Goal: Contribute content: Contribute content

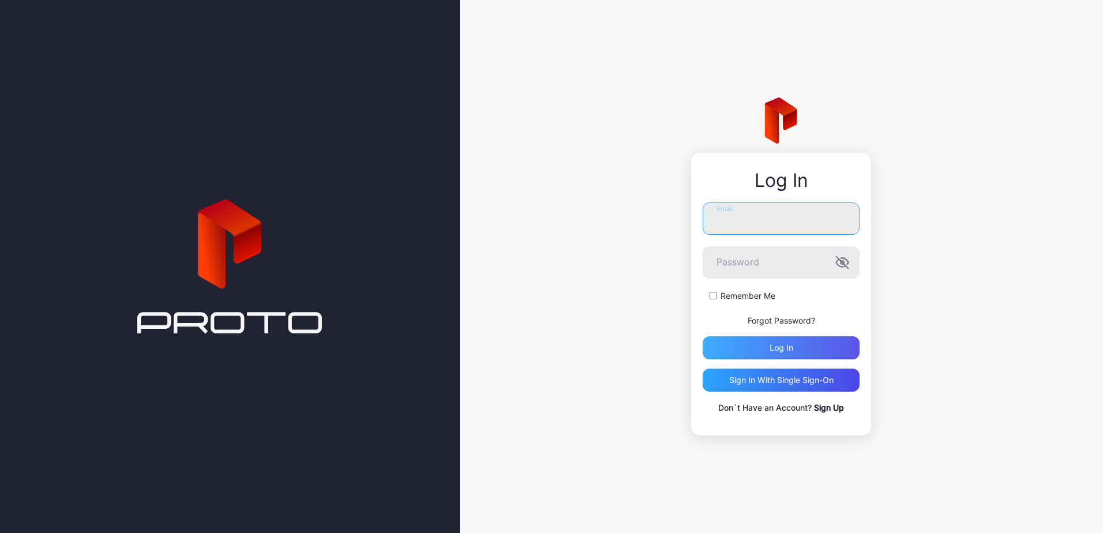
type input "**********"
click at [786, 341] on div "Log in" at bounding box center [781, 347] width 157 height 23
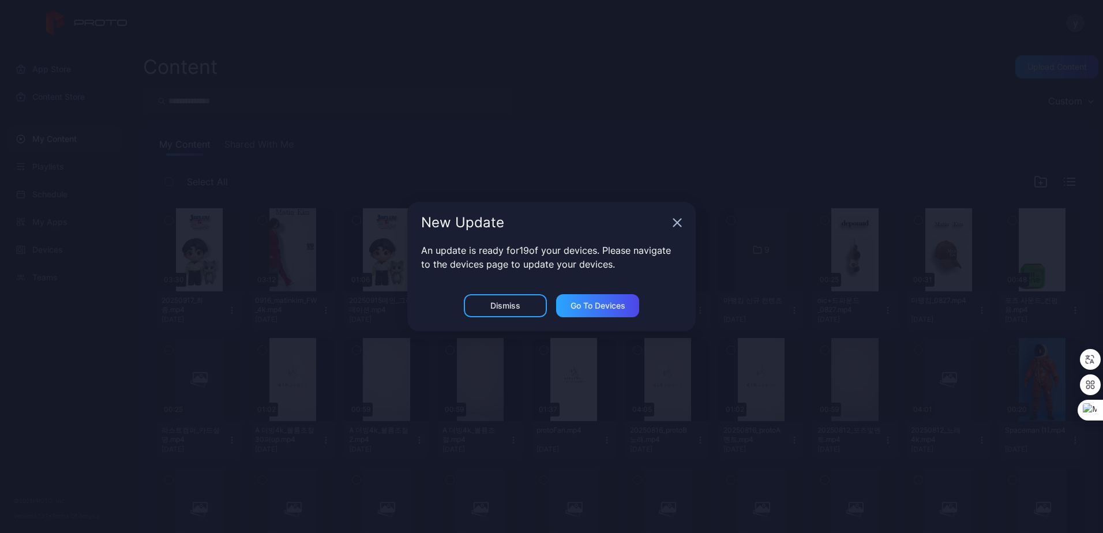
click at [677, 222] on icon "button" at bounding box center [678, 223] width 8 height 8
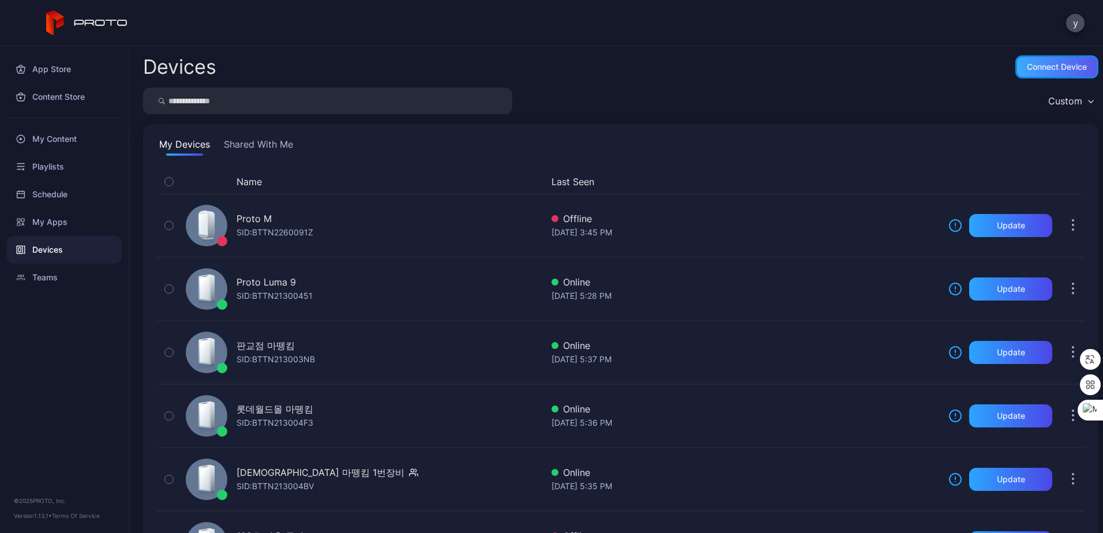
click at [1027, 66] on div "Connect device" at bounding box center [1057, 66] width 60 height 9
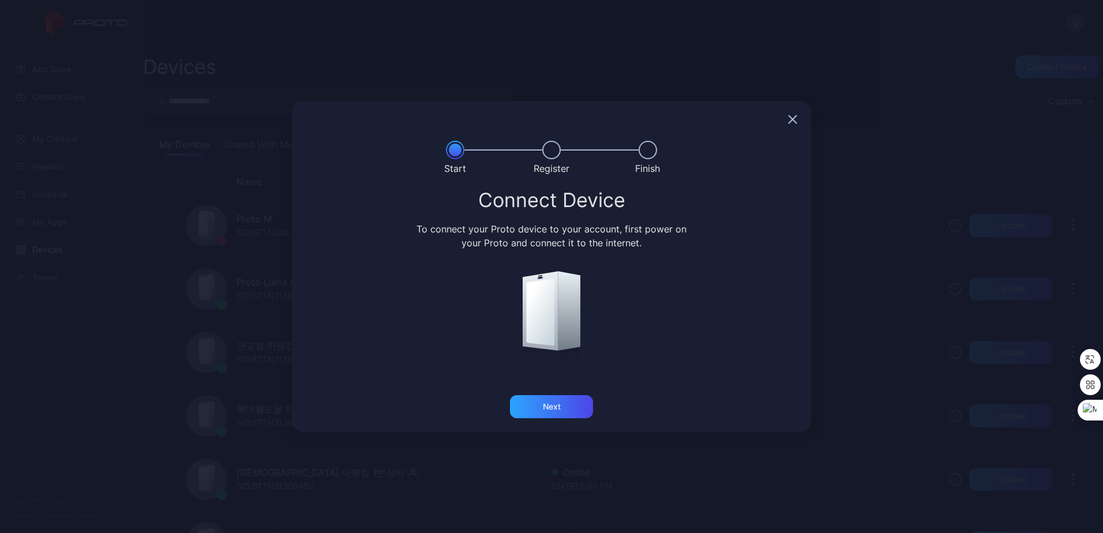
click at [795, 118] on icon "button" at bounding box center [792, 119] width 9 height 9
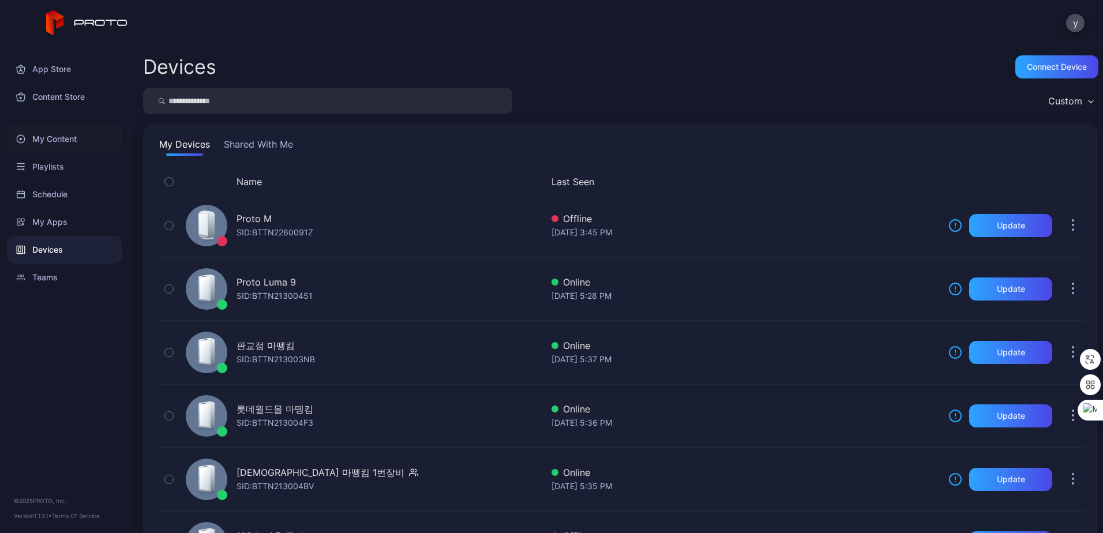
click at [75, 138] on div "My Content" at bounding box center [64, 139] width 115 height 28
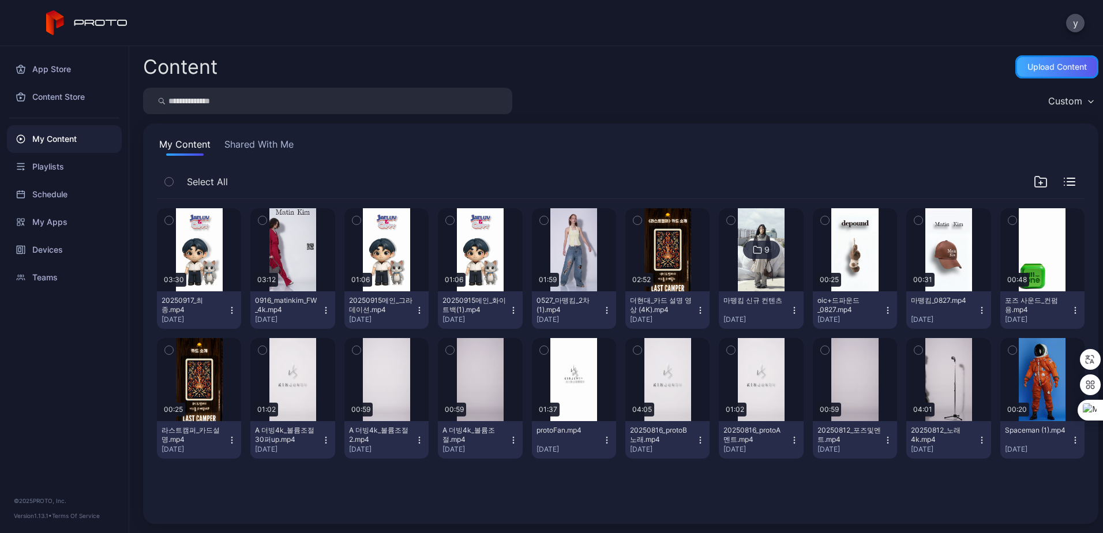
click at [1033, 71] on div "Upload Content" at bounding box center [1057, 66] width 59 height 9
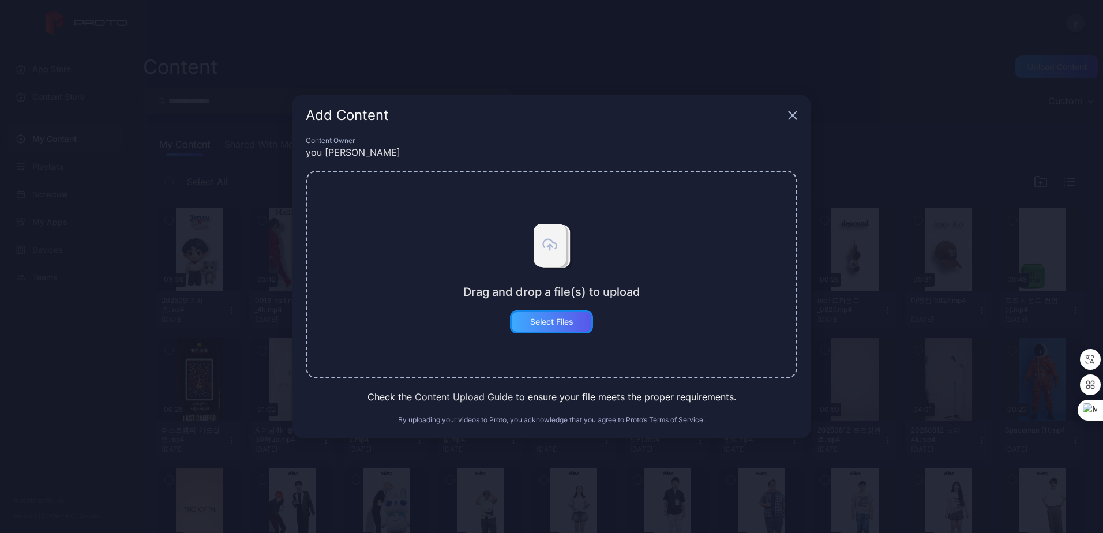
click at [537, 319] on div "Select Files" at bounding box center [551, 321] width 43 height 9
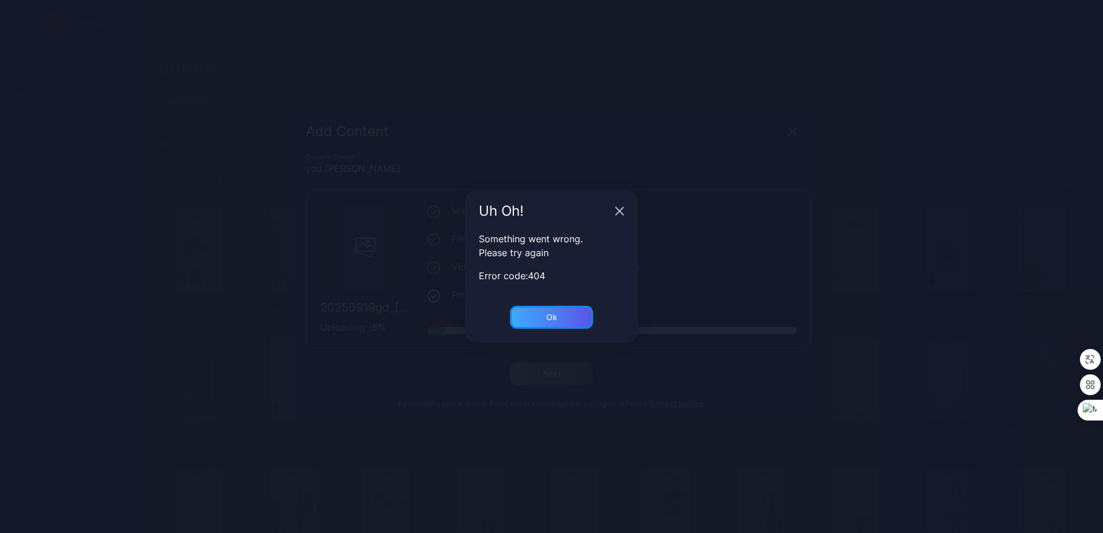
click at [570, 319] on div "Ok" at bounding box center [551, 317] width 83 height 23
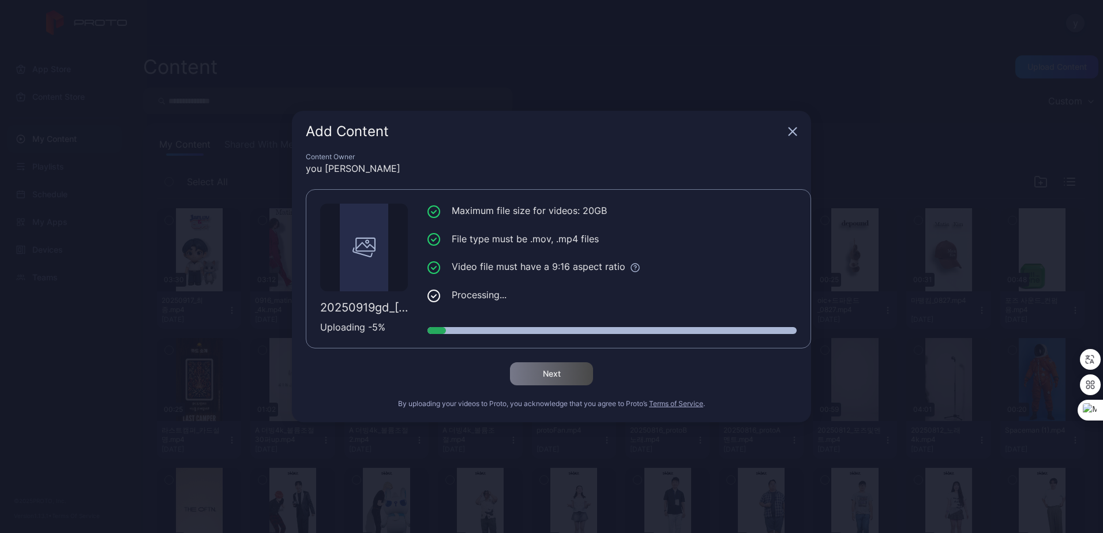
click at [792, 133] on icon "button" at bounding box center [793, 132] width 8 height 8
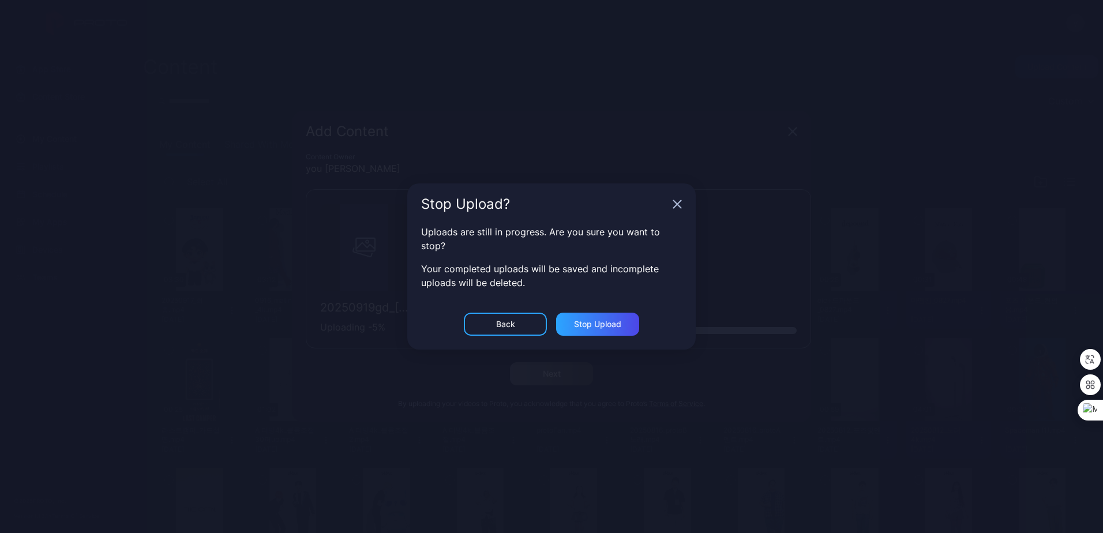
click at [680, 204] on icon "button" at bounding box center [677, 204] width 9 height 9
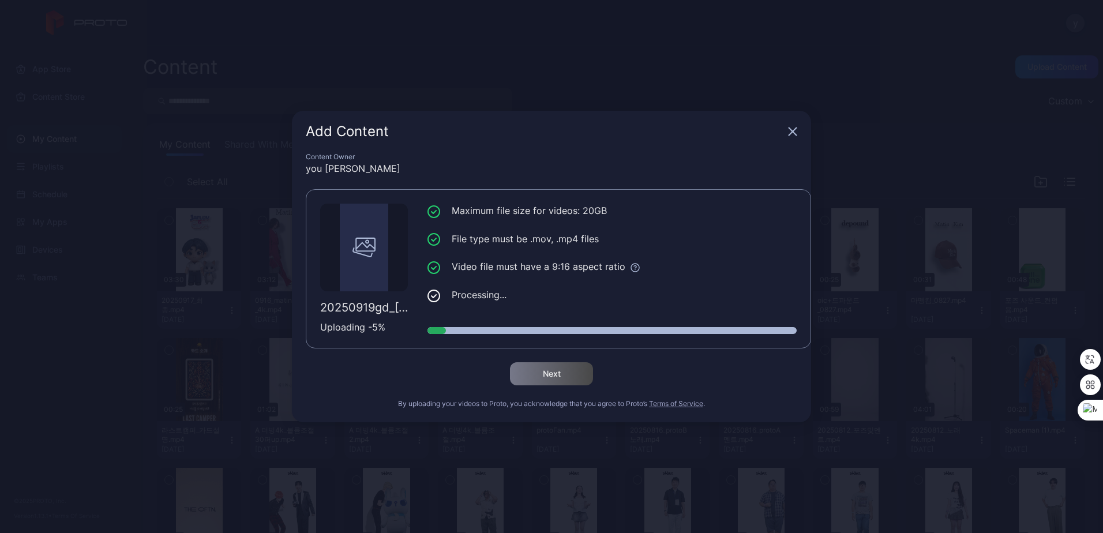
click at [788, 135] on icon "button" at bounding box center [792, 131] width 9 height 9
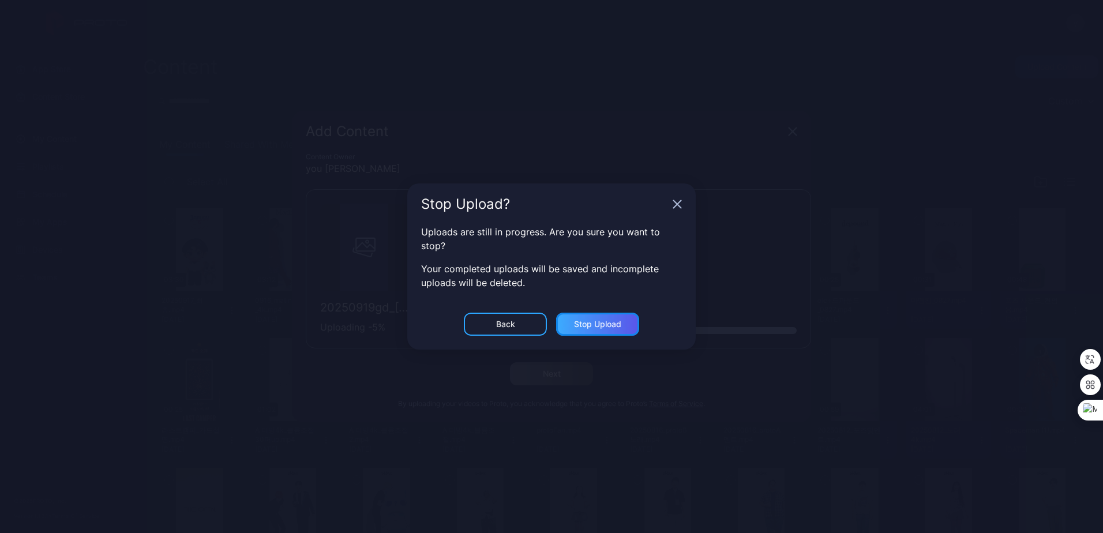
click at [581, 320] on div "Stop Upload" at bounding box center [597, 324] width 47 height 9
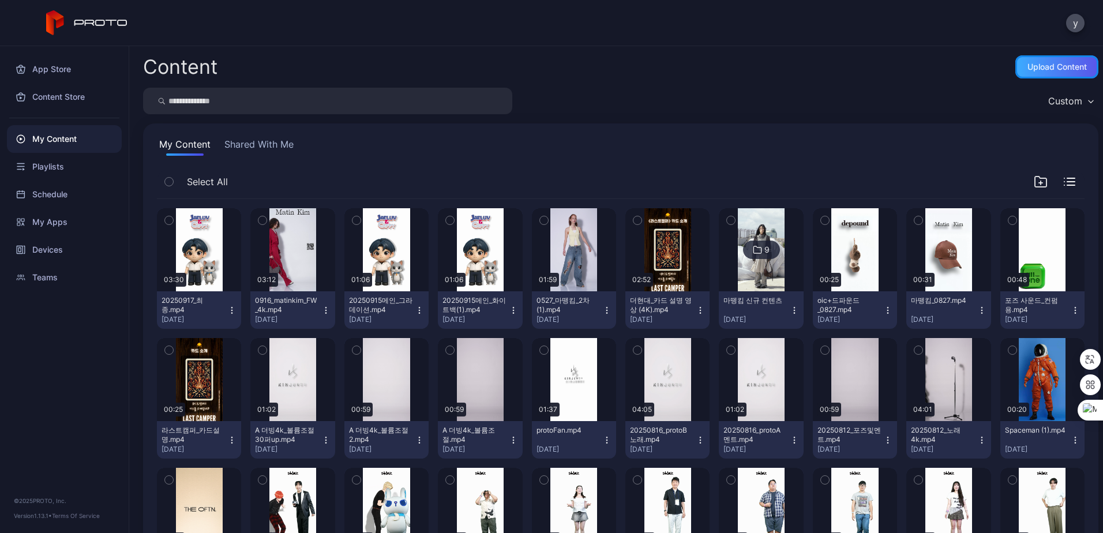
click at [1052, 64] on div "Upload Content" at bounding box center [1057, 66] width 59 height 9
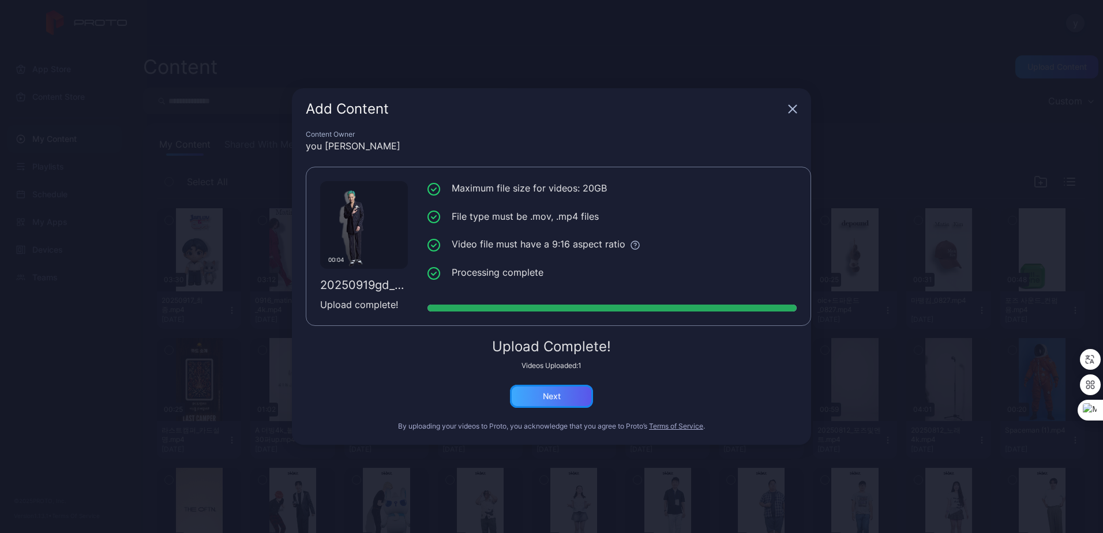
click at [578, 395] on div "Next" at bounding box center [551, 396] width 83 height 23
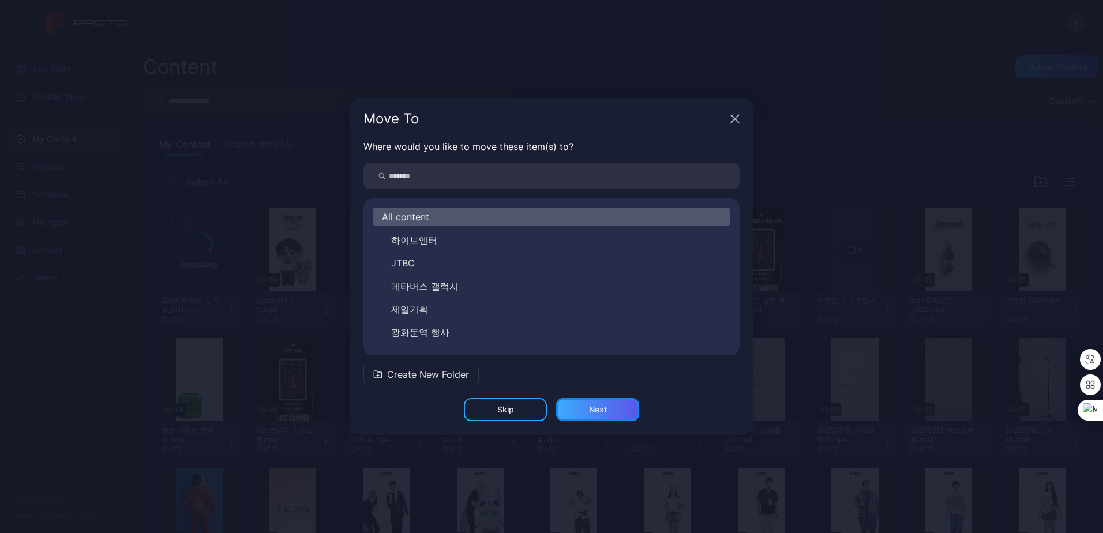
click at [598, 410] on div "Next" at bounding box center [598, 409] width 18 height 9
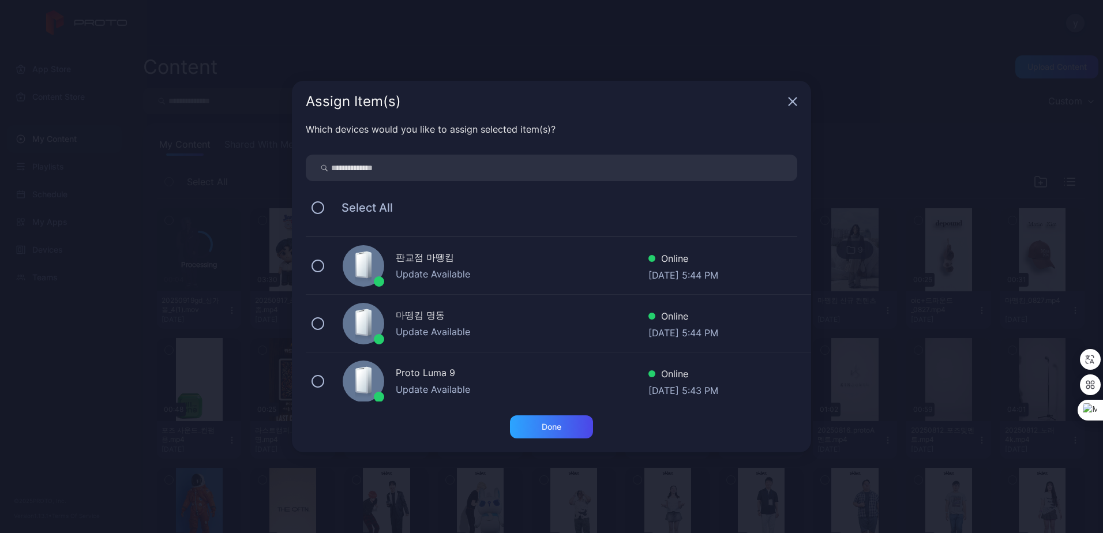
scroll to position [58, 0]
click at [471, 311] on div "Proto Luma 9" at bounding box center [522, 316] width 253 height 17
click at [571, 428] on div "Done" at bounding box center [551, 426] width 83 height 23
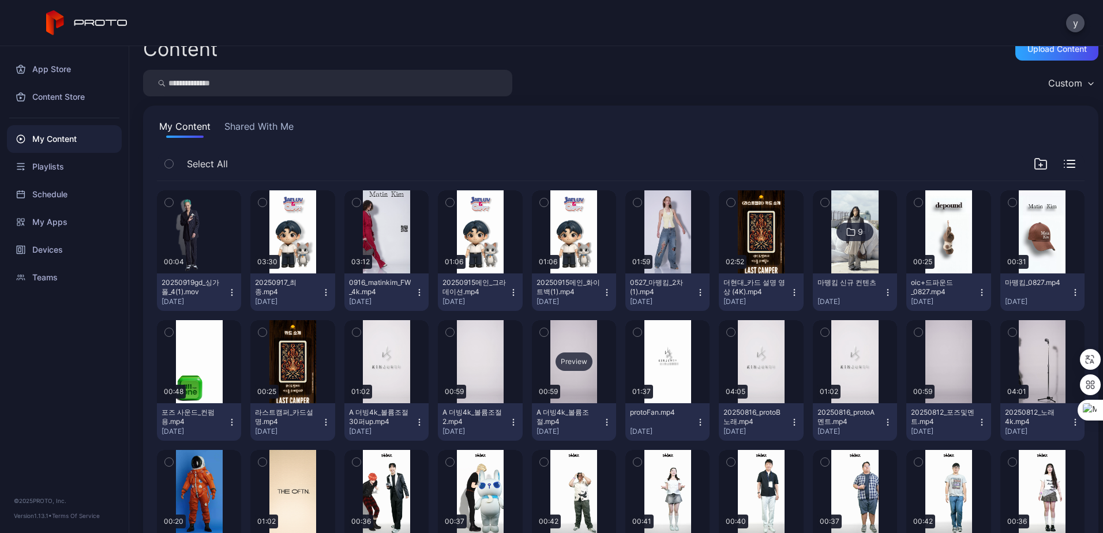
scroll to position [0, 0]
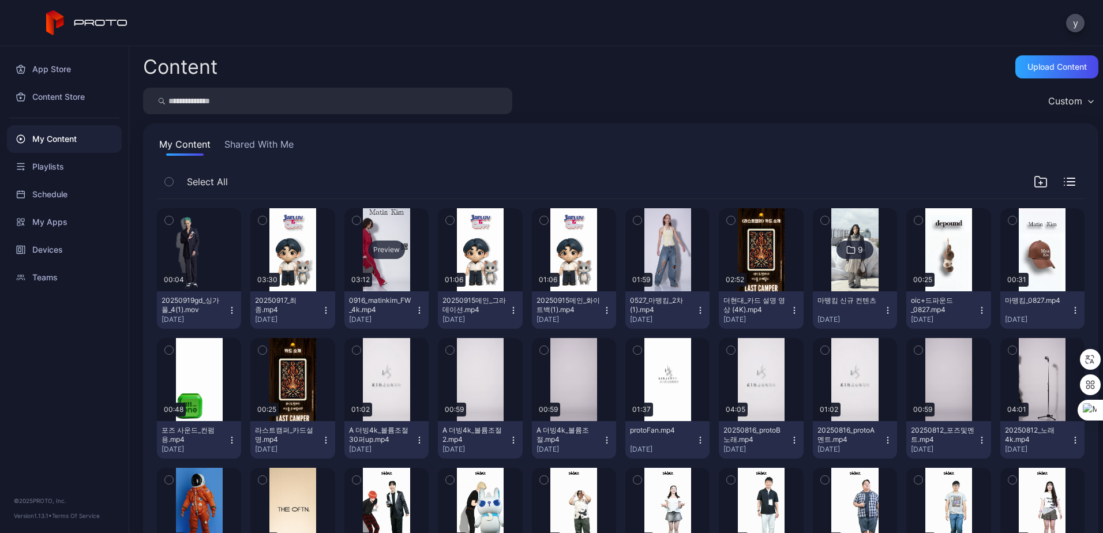
click at [383, 269] on div "Preview" at bounding box center [386, 249] width 84 height 83
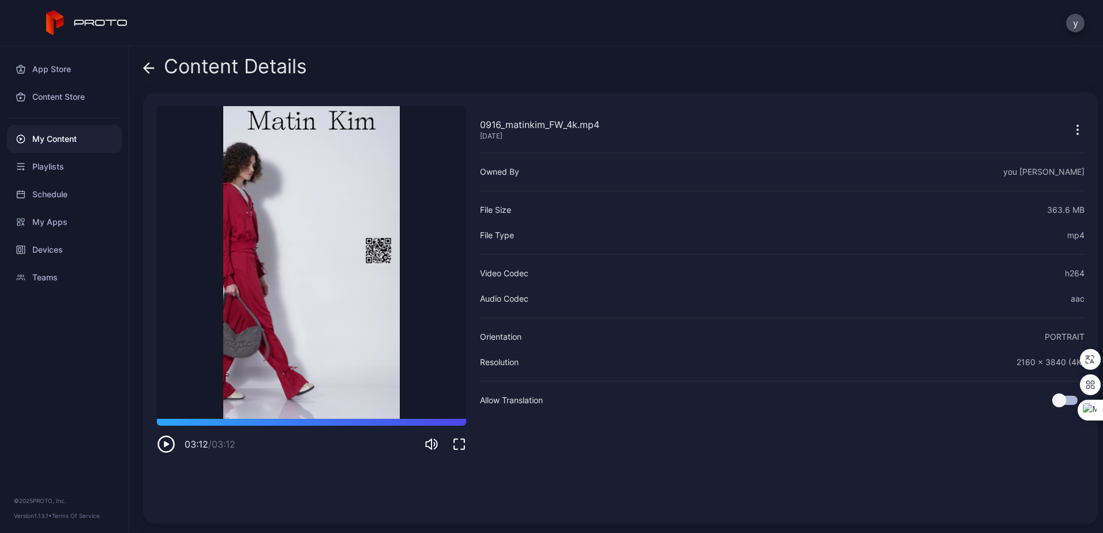
click at [55, 397] on div "App Store Content Store My Content Playlists Schedule My Apps Devices Teams © 2…" at bounding box center [64, 289] width 129 height 487
click at [102, 433] on div "App Store Content Store My Content Playlists Schedule My Apps Devices Teams © 2…" at bounding box center [64, 289] width 129 height 487
